Goal: Find contact information: Find contact information

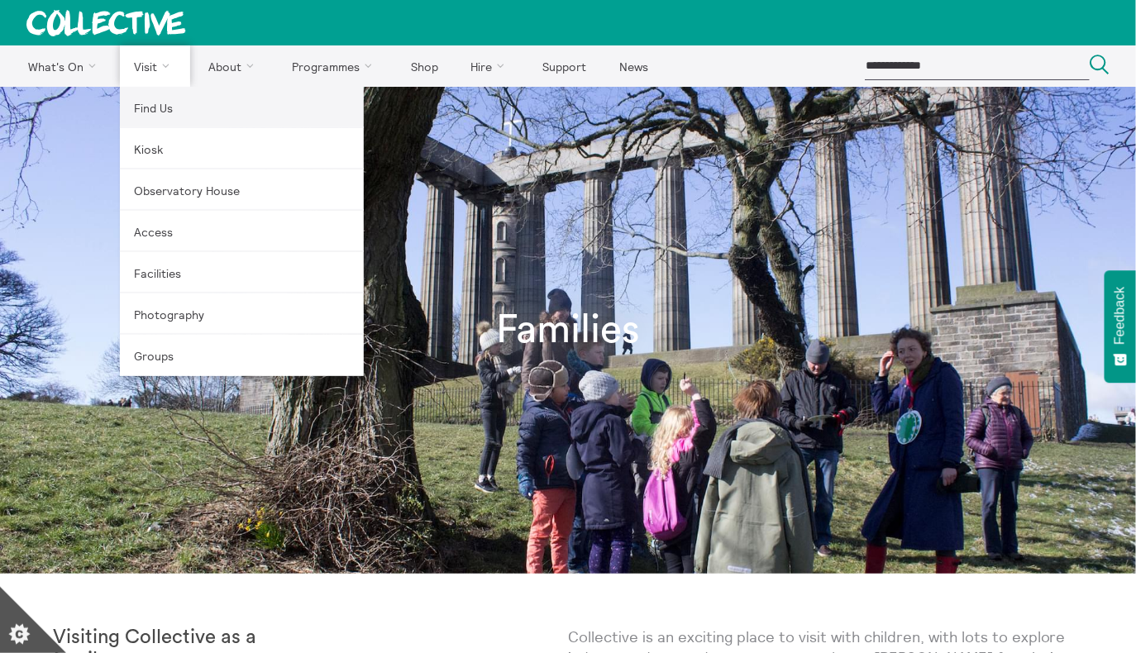
click at [147, 103] on link "Find Us" at bounding box center [242, 107] width 244 height 41
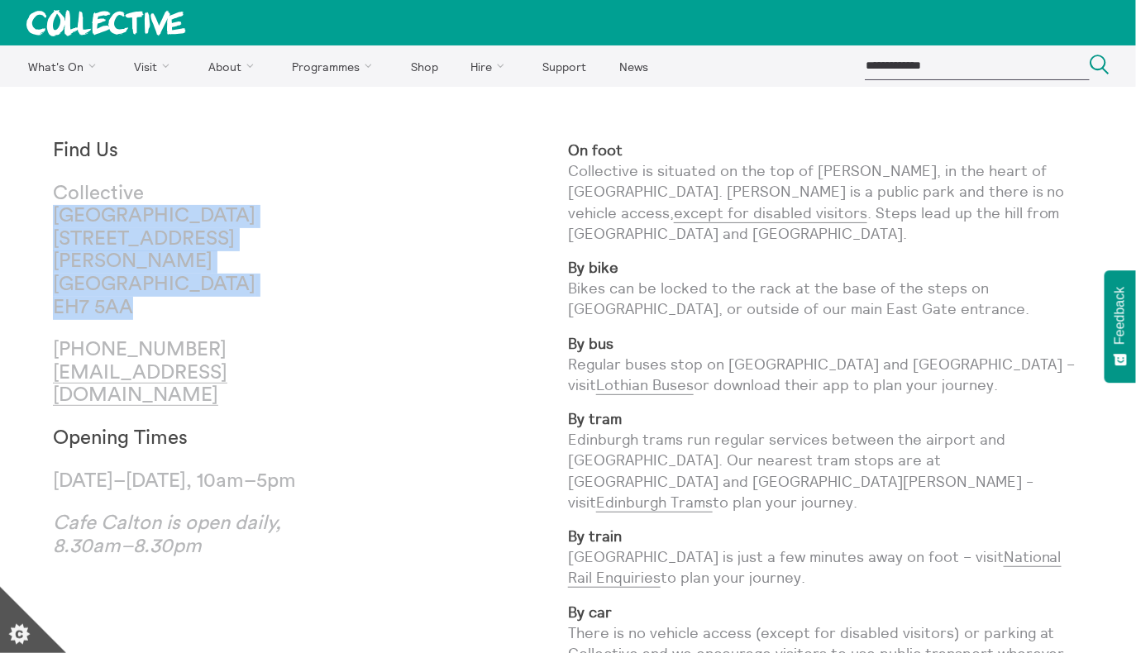
drag, startPoint x: 55, startPoint y: 212, endPoint x: 183, endPoint y: 275, distance: 143.0
click at [183, 275] on p "Collective City Observatory 38 Calton Hill Edinburgh EH7 5AA" at bounding box center [182, 251] width 258 height 137
copy p "City Observatory 38 Calton Hill Edinburgh EH7 5AA"
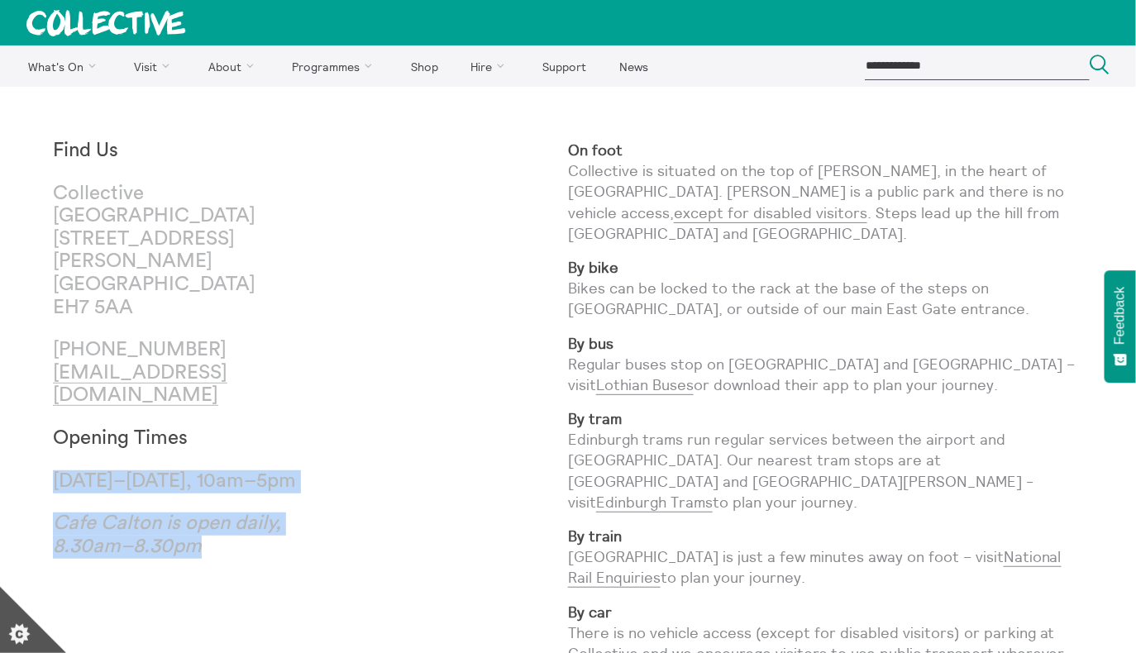
drag, startPoint x: 222, startPoint y: 546, endPoint x: 36, endPoint y: 444, distance: 211.9
copy h3 "Wednesday–Sunday, 10am–5pm Cafe Calton is open daily, 8.30am–8.30pm"
